Goal: Check status: Check status

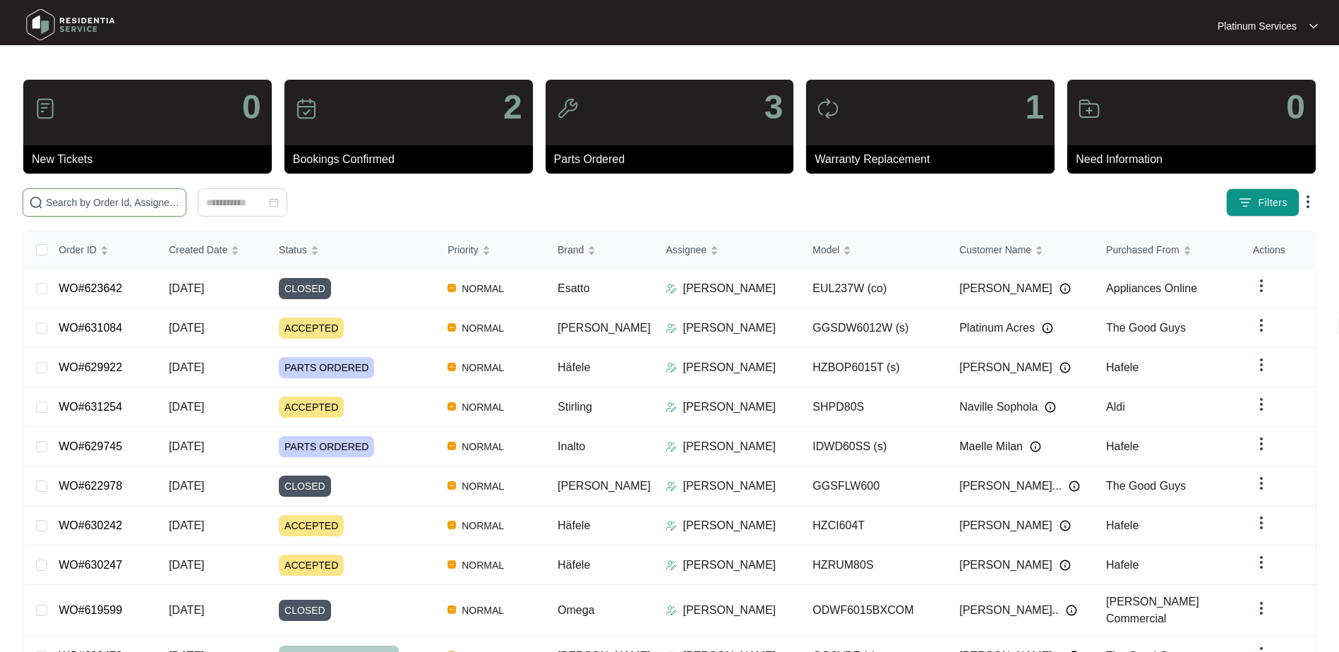
click at [120, 200] on input "text" at bounding box center [113, 203] width 134 height 16
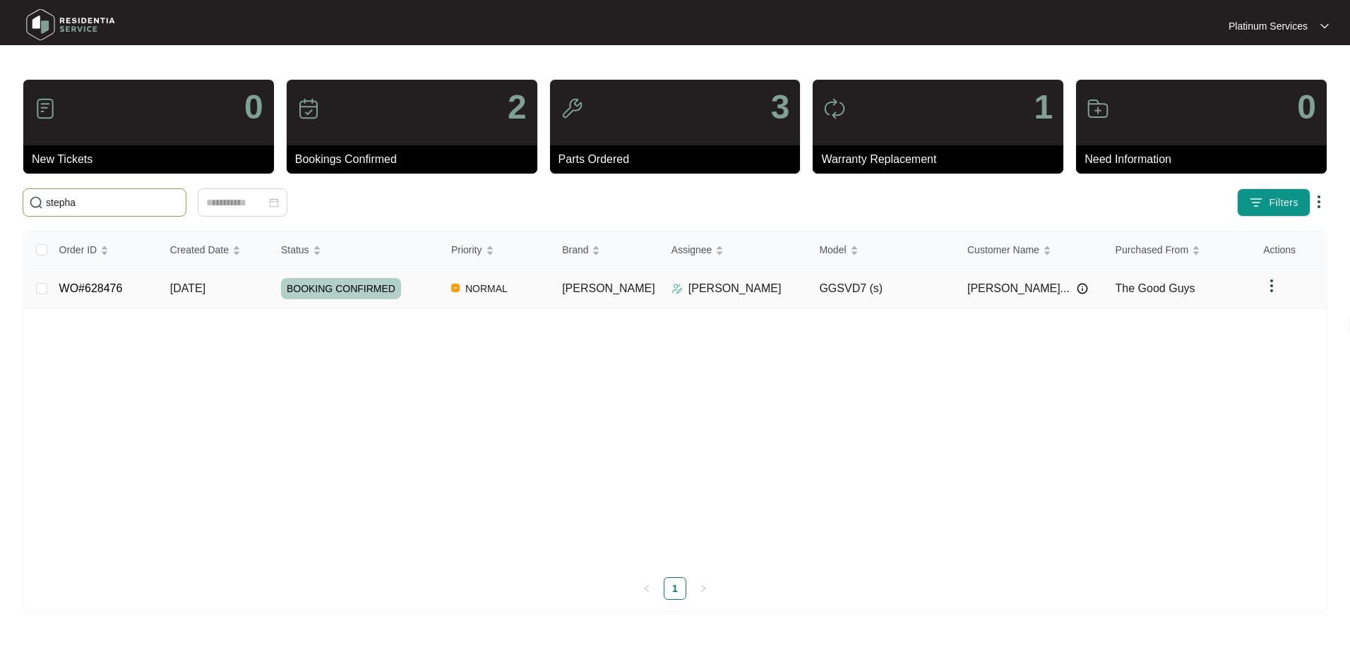
type input "stepha"
click at [440, 289] on div "BOOKING CONFIRMED" at bounding box center [360, 288] width 159 height 21
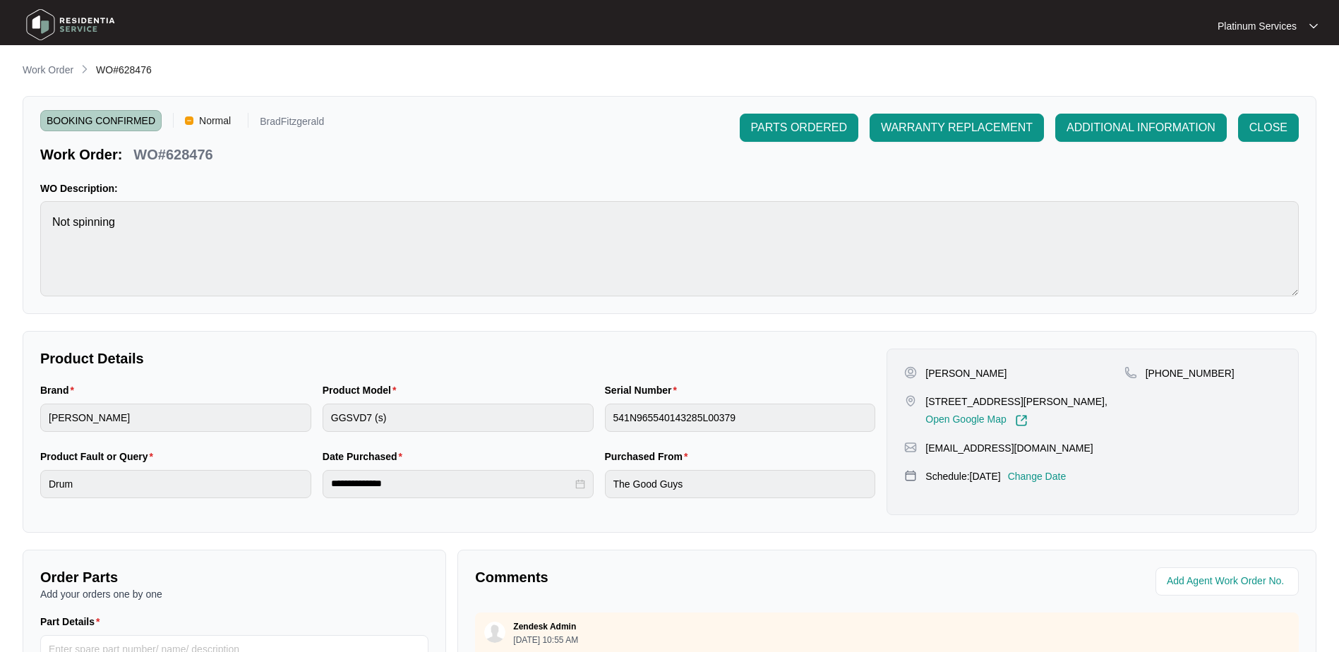
click at [594, 419] on div "Brand [PERSON_NAME] Product Model GGSVD7 (s) Serial Number 541N965540143285L003…" at bounding box center [458, 416] width 846 height 66
click at [1290, 130] on button "CLOSE" at bounding box center [1268, 128] width 61 height 28
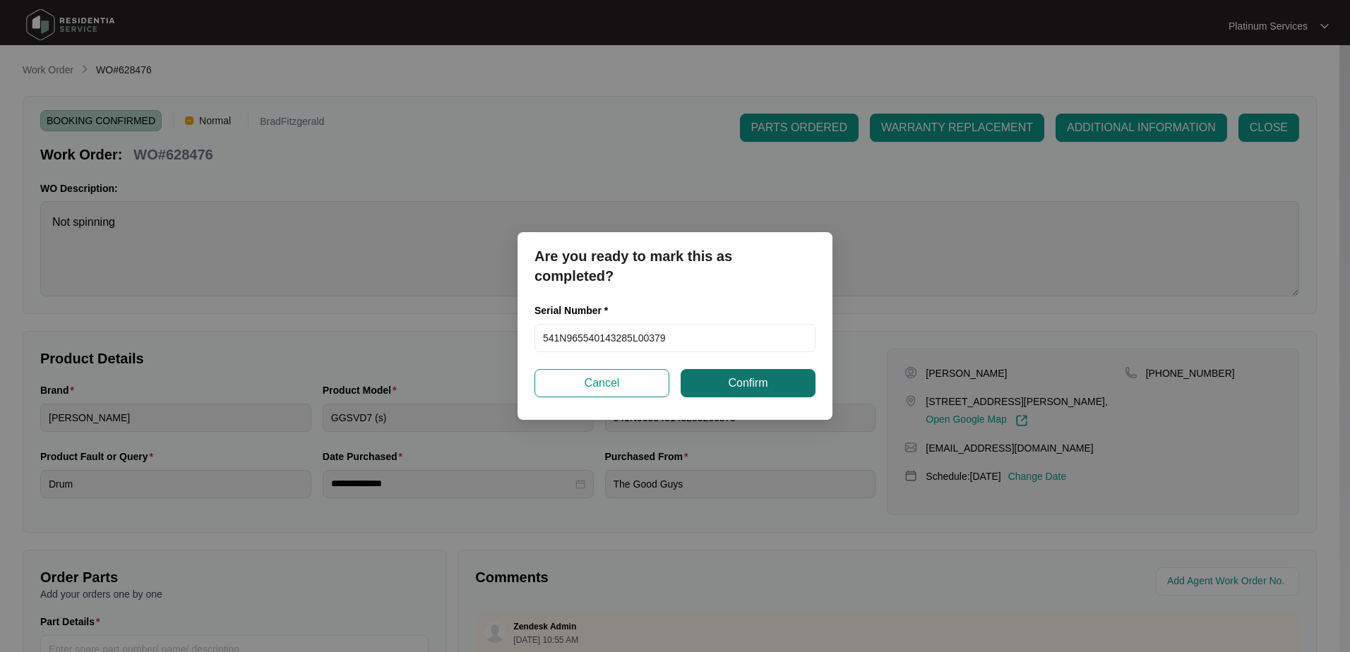
click at [742, 385] on span "Confirm" at bounding box center [748, 383] width 40 height 17
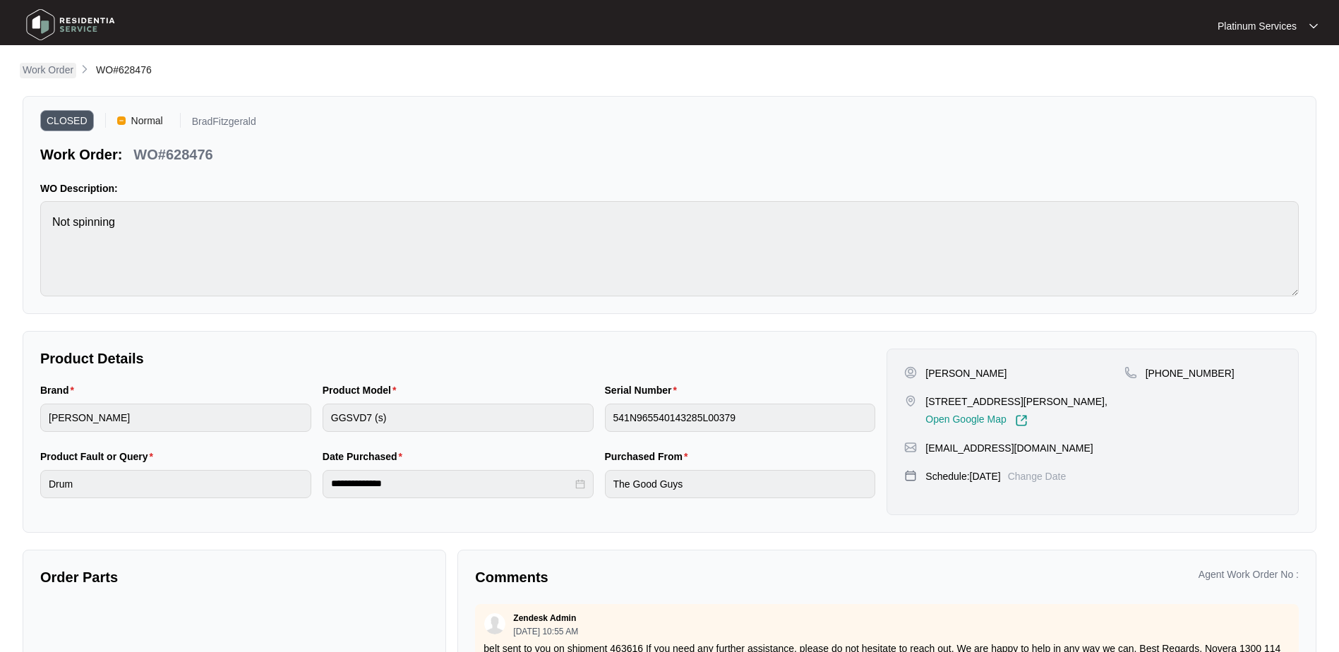
click at [72, 75] on p "Work Order" at bounding box center [48, 70] width 51 height 14
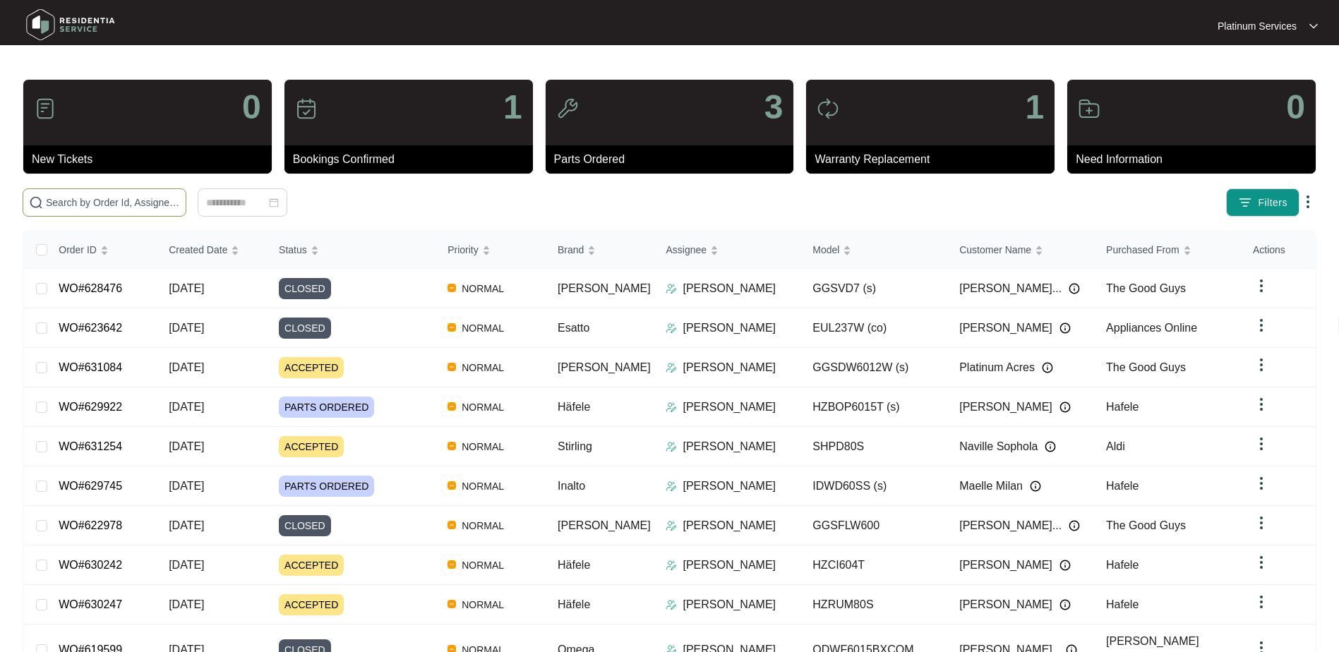
click at [100, 207] on input "text" at bounding box center [113, 203] width 134 height 16
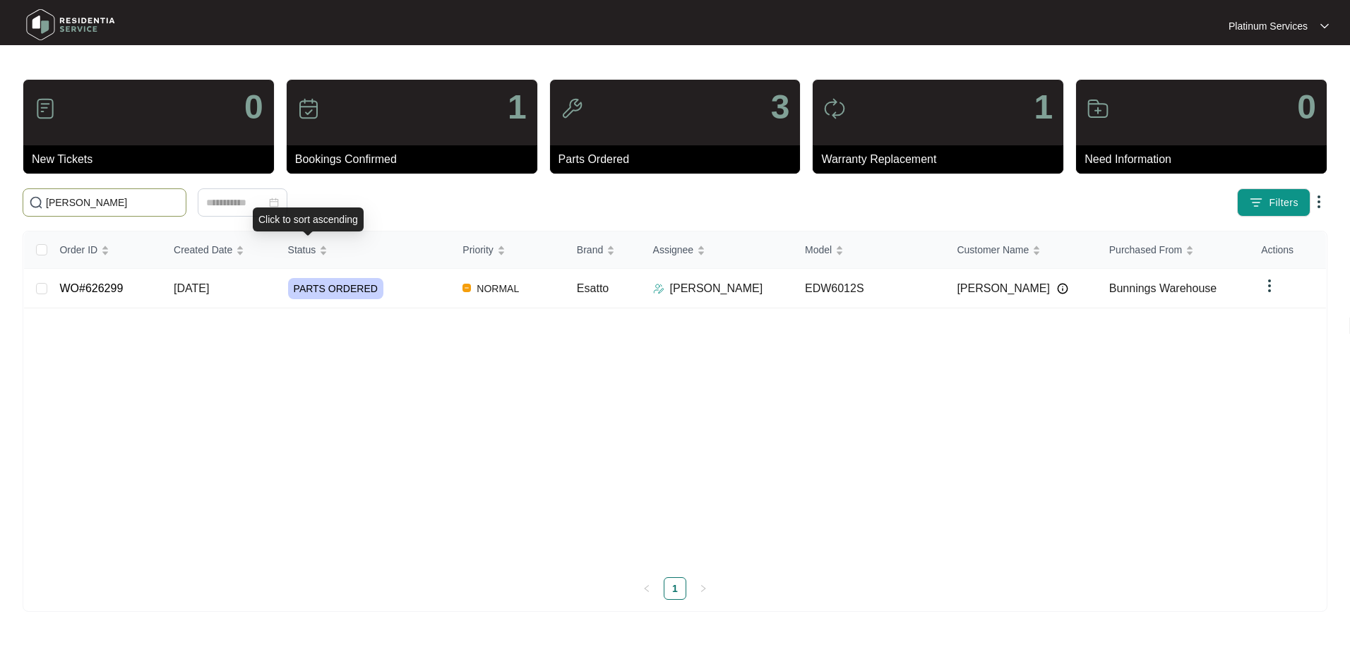
type input "[PERSON_NAME]"
click at [425, 294] on div "PARTS ORDERED" at bounding box center [370, 288] width 164 height 21
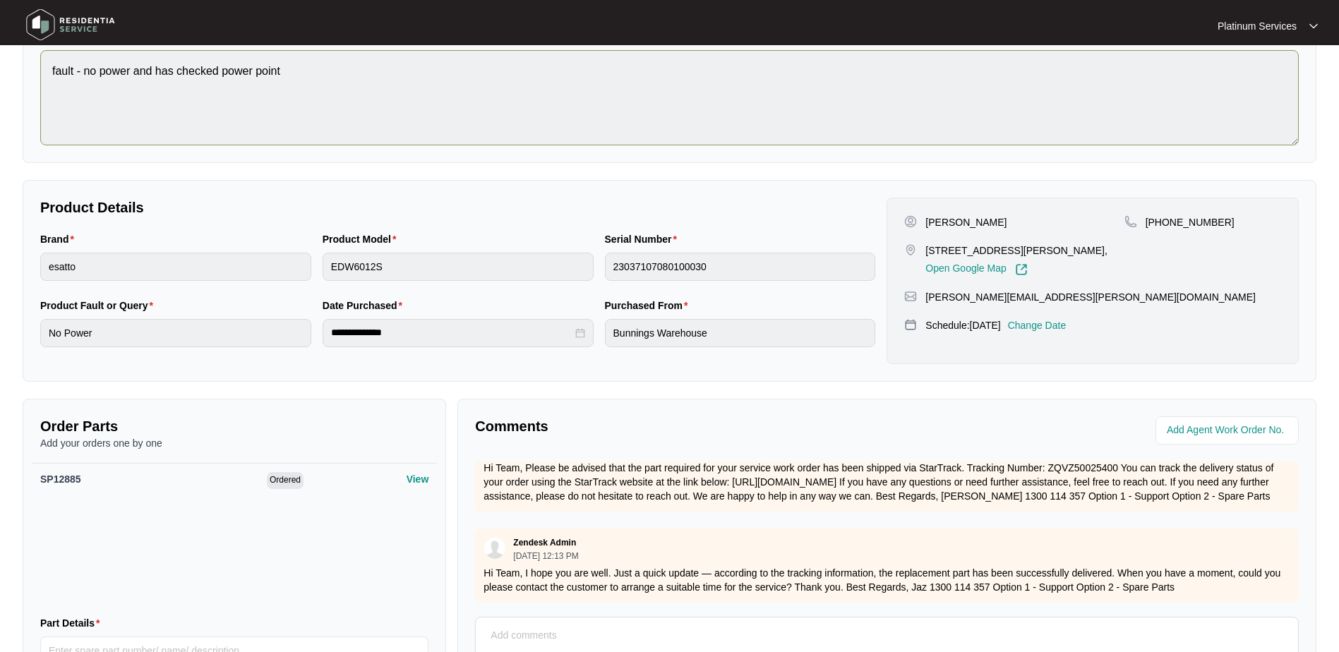
scroll to position [71, 0]
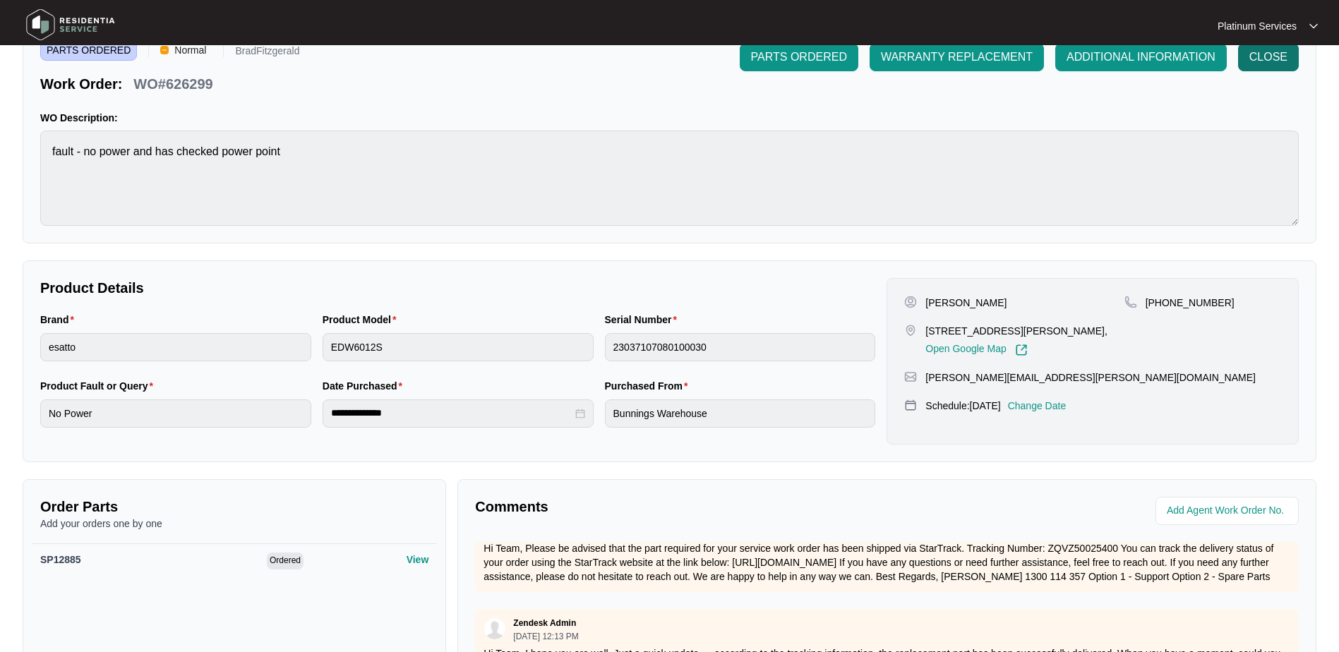
click at [1267, 62] on span "CLOSE" at bounding box center [1268, 57] width 38 height 17
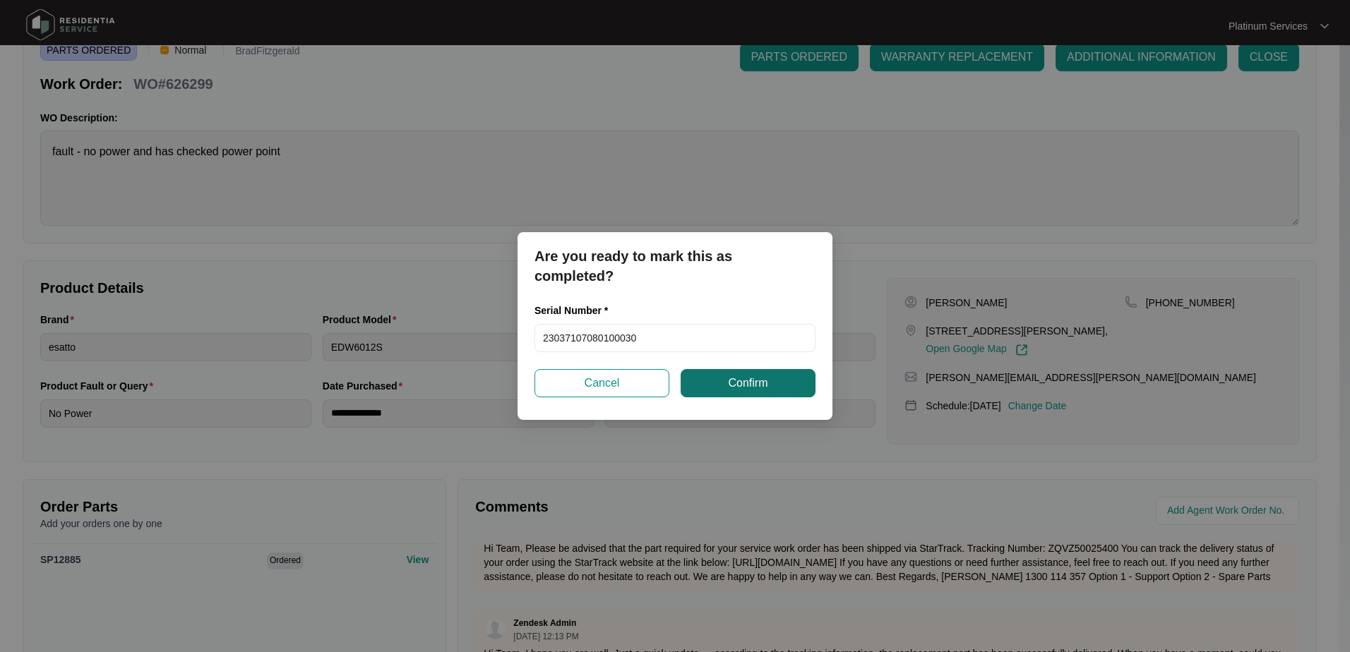
click at [732, 376] on span "Confirm" at bounding box center [748, 383] width 40 height 17
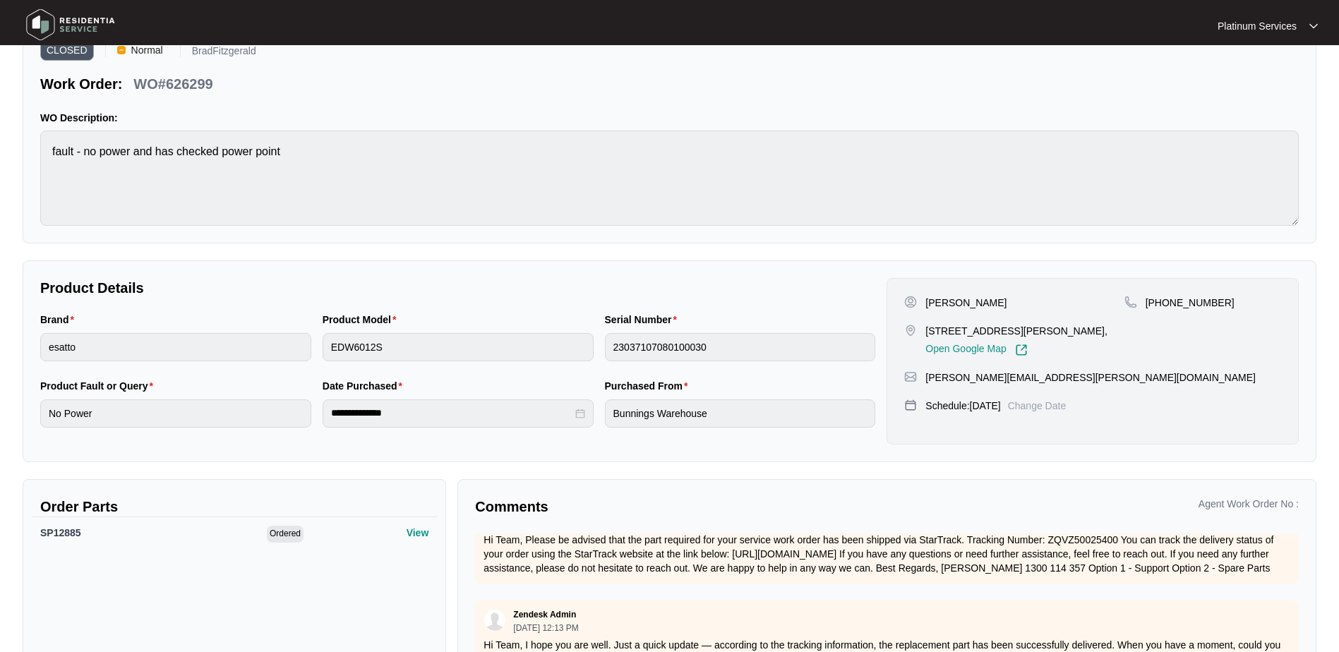
click at [85, 28] on img at bounding box center [70, 25] width 99 height 42
